Goal: Task Accomplishment & Management: Complete application form

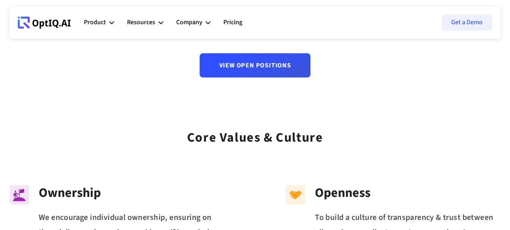
scroll to position [125, 0]
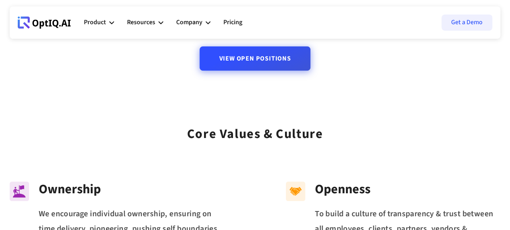
click at [265, 60] on link "View Open Positions" at bounding box center [255, 58] width 111 height 24
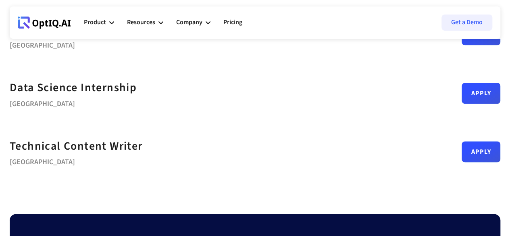
scroll to position [441, 0]
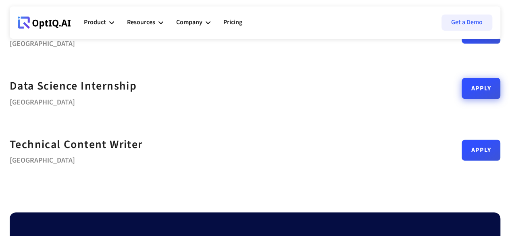
click at [462, 87] on link "Apply" at bounding box center [481, 88] width 39 height 21
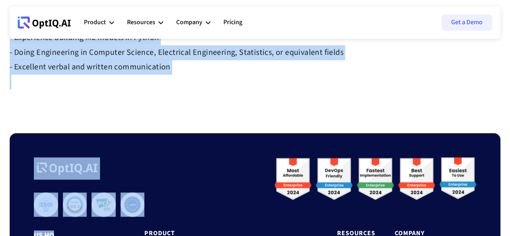
scroll to position [366, 0]
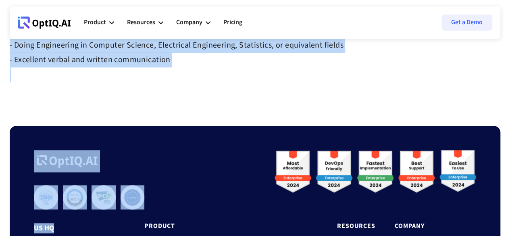
drag, startPoint x: 9, startPoint y: 62, endPoint x: 172, endPoint y: 61, distance: 162.9
copy div "This is a great opportunity to be an early ML Engineer in a high-growth startup…"
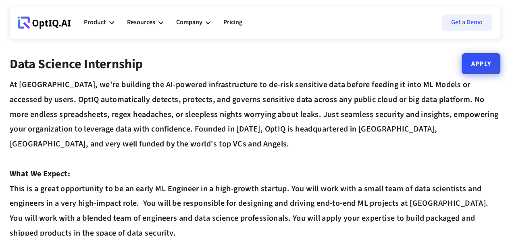
click at [467, 64] on link "Apply" at bounding box center [481, 63] width 39 height 21
